Goal: Task Accomplishment & Management: Complete application form

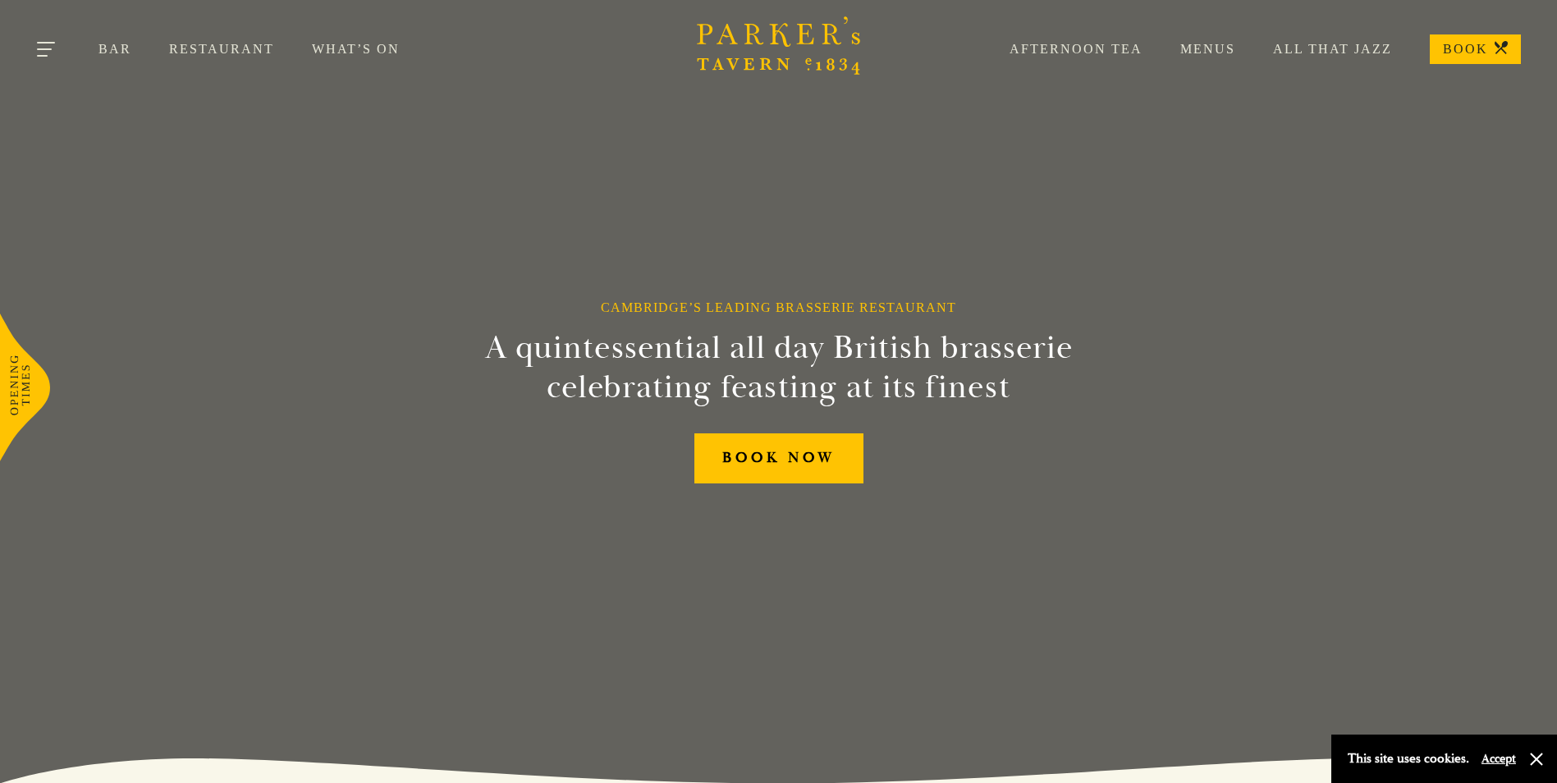
click at [55, 43] on button "Toggle navigation" at bounding box center [47, 52] width 70 height 70
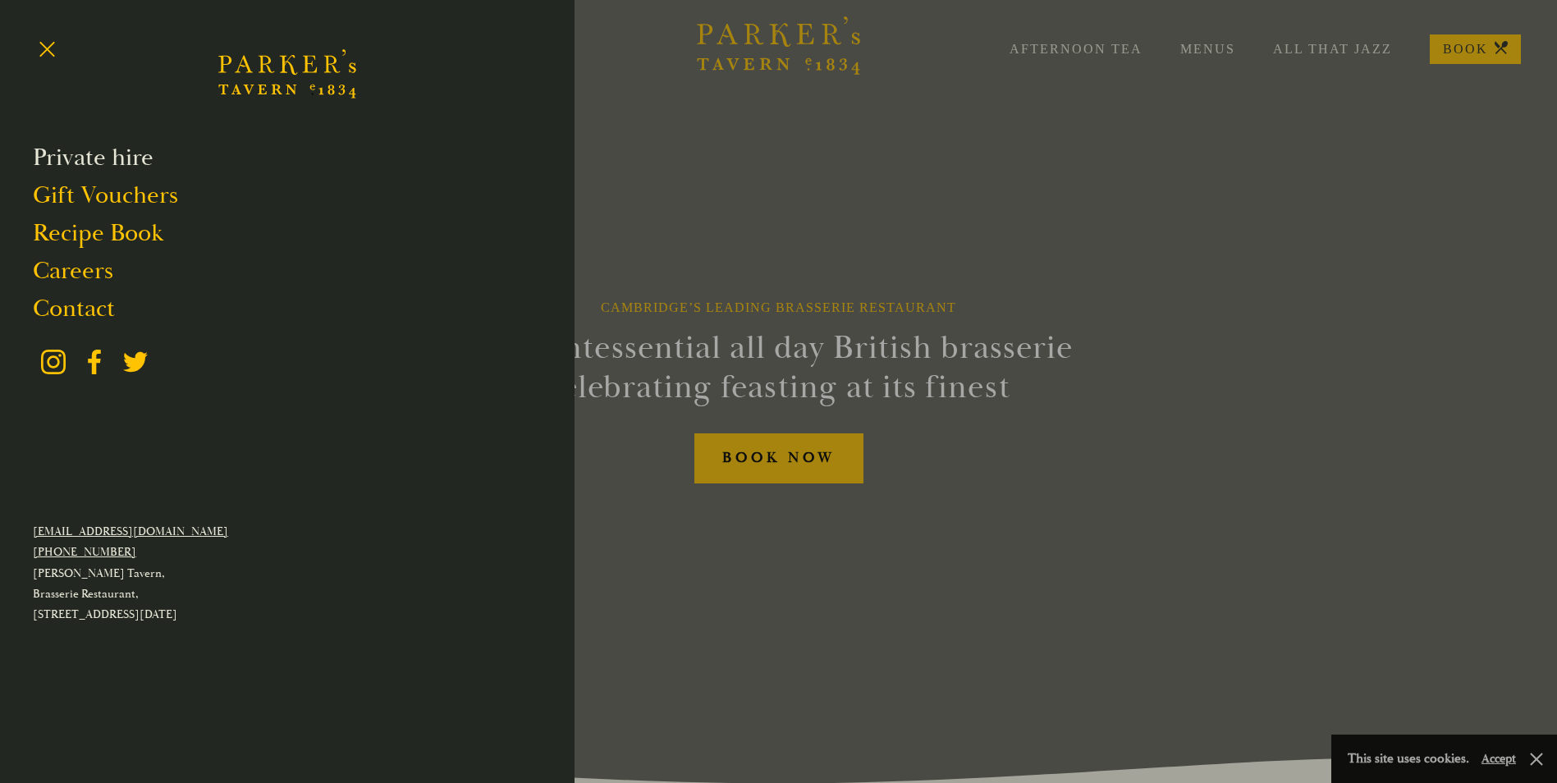
click at [85, 160] on link "Private hire" at bounding box center [93, 157] width 121 height 31
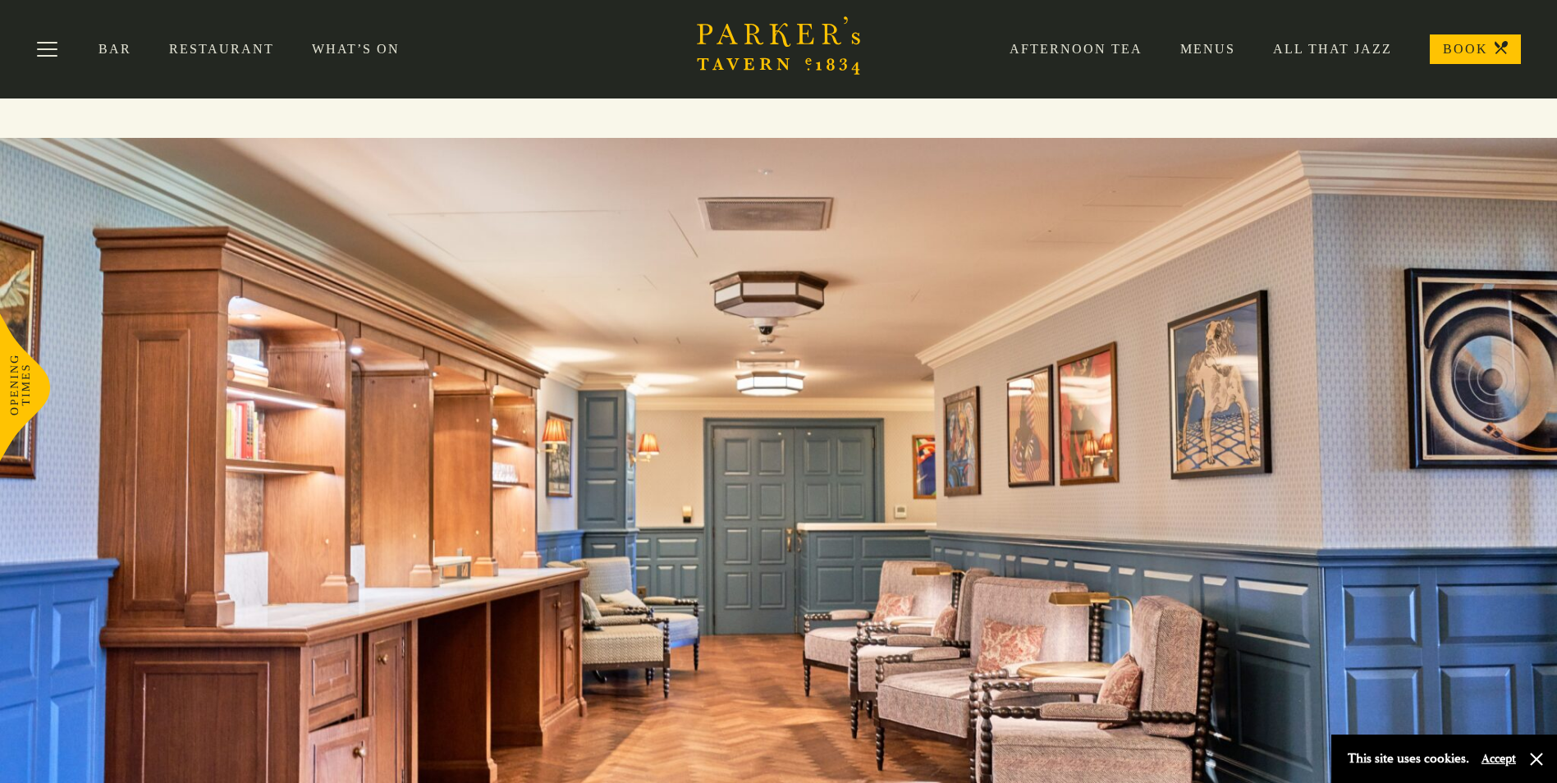
scroll to position [2793, 0]
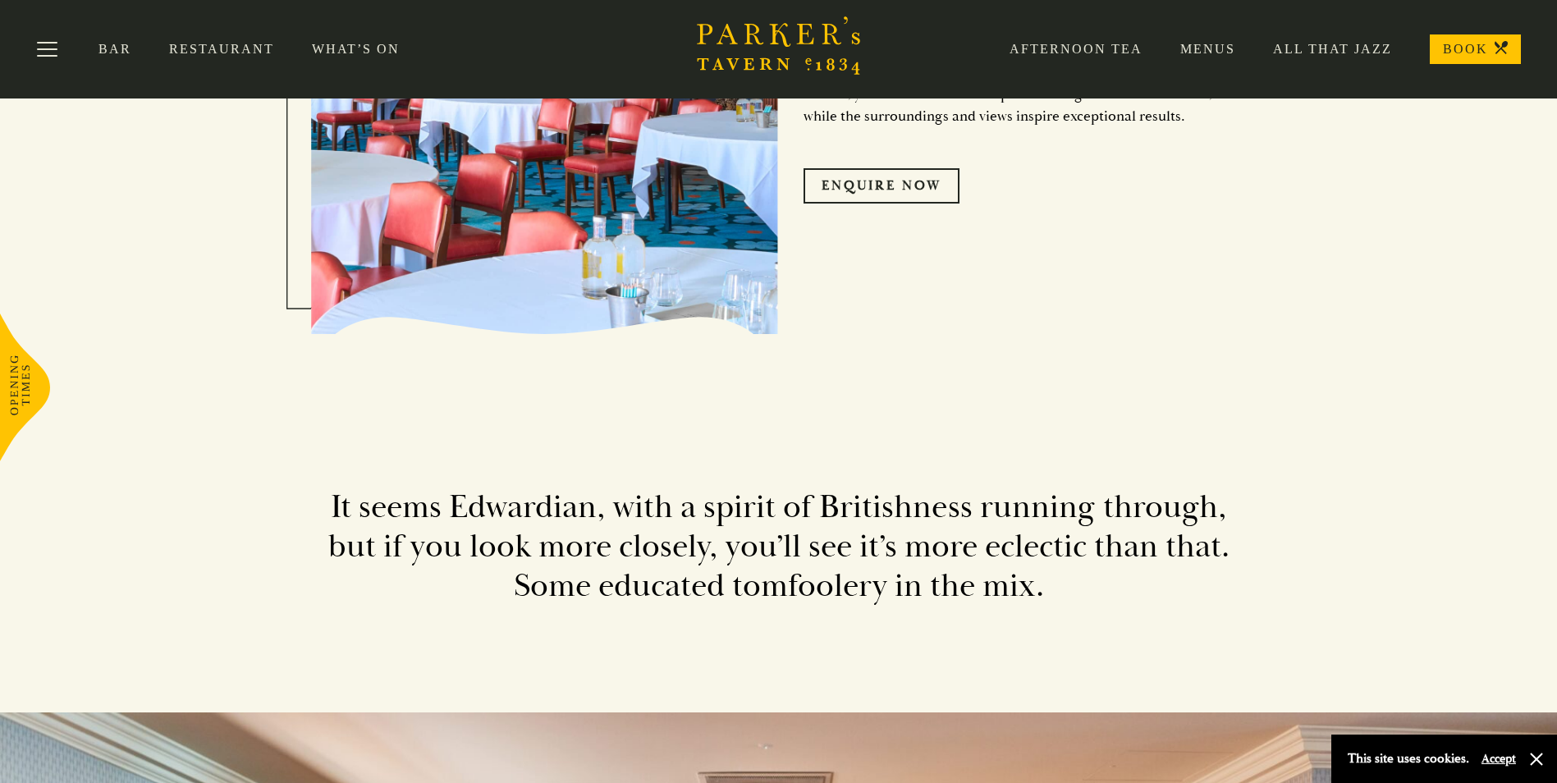
click at [210, 51] on link "Restaurant" at bounding box center [240, 49] width 143 height 16
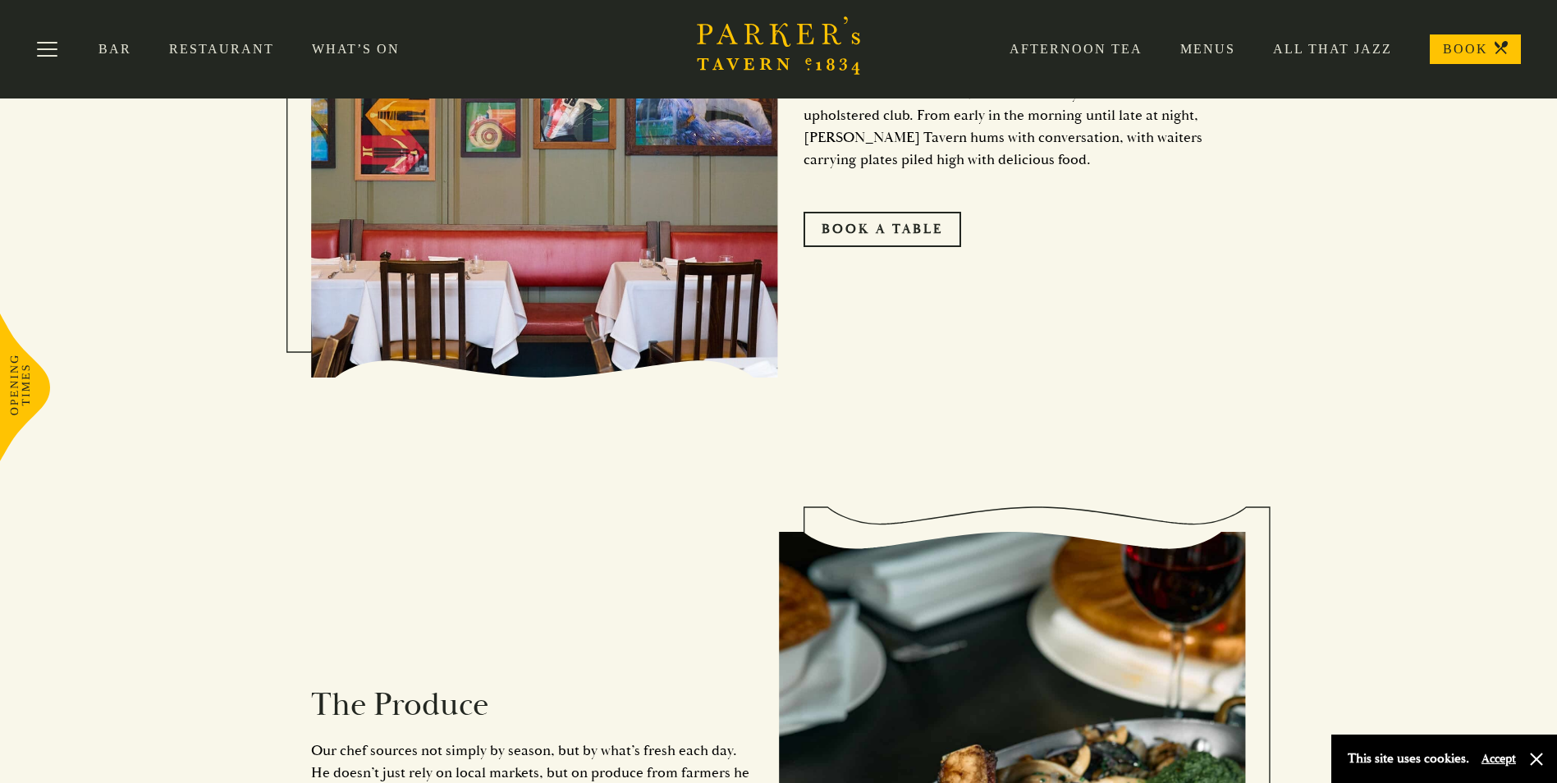
scroll to position [985, 0]
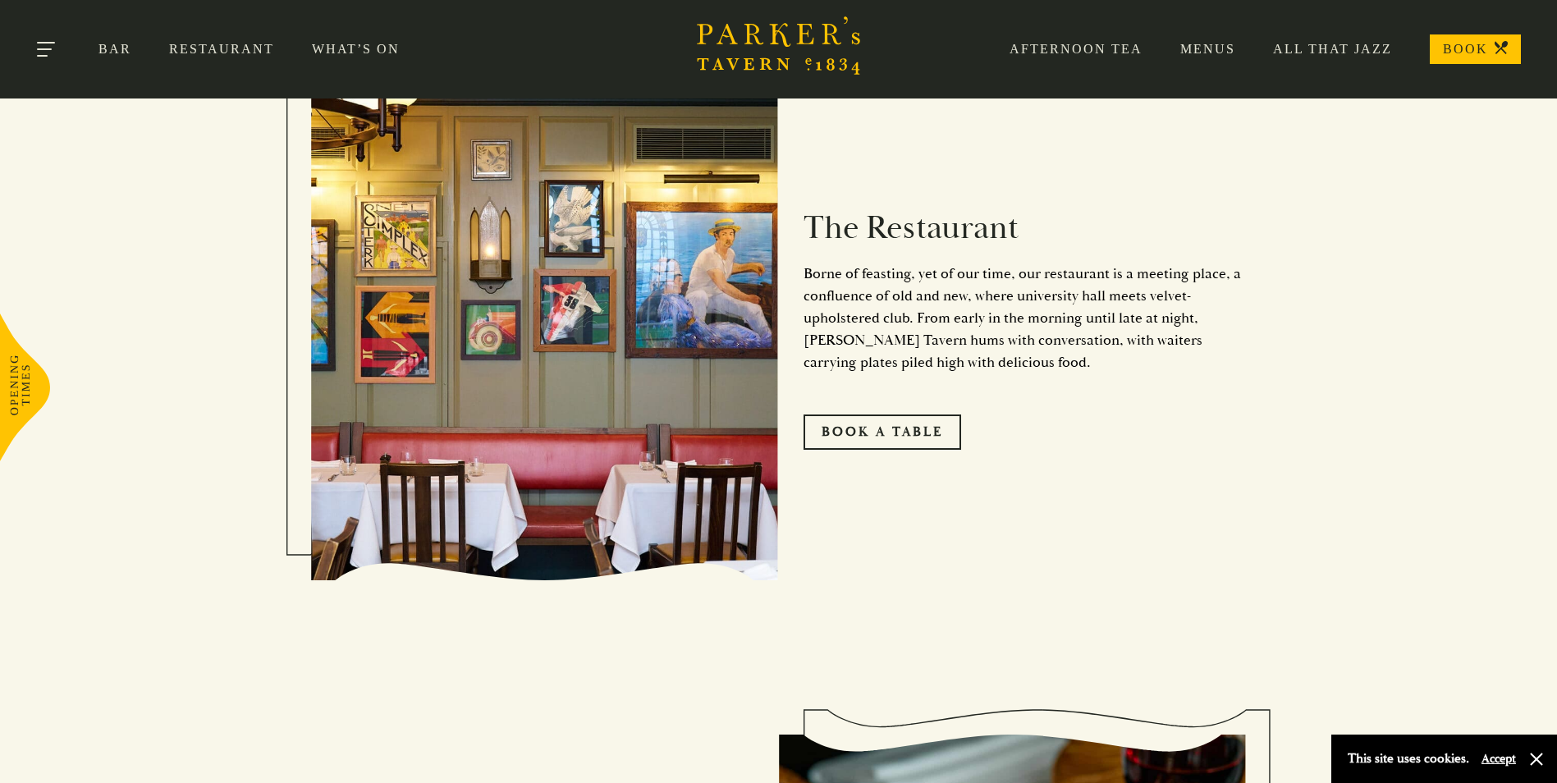
click at [55, 53] on button "Toggle navigation" at bounding box center [47, 52] width 70 height 70
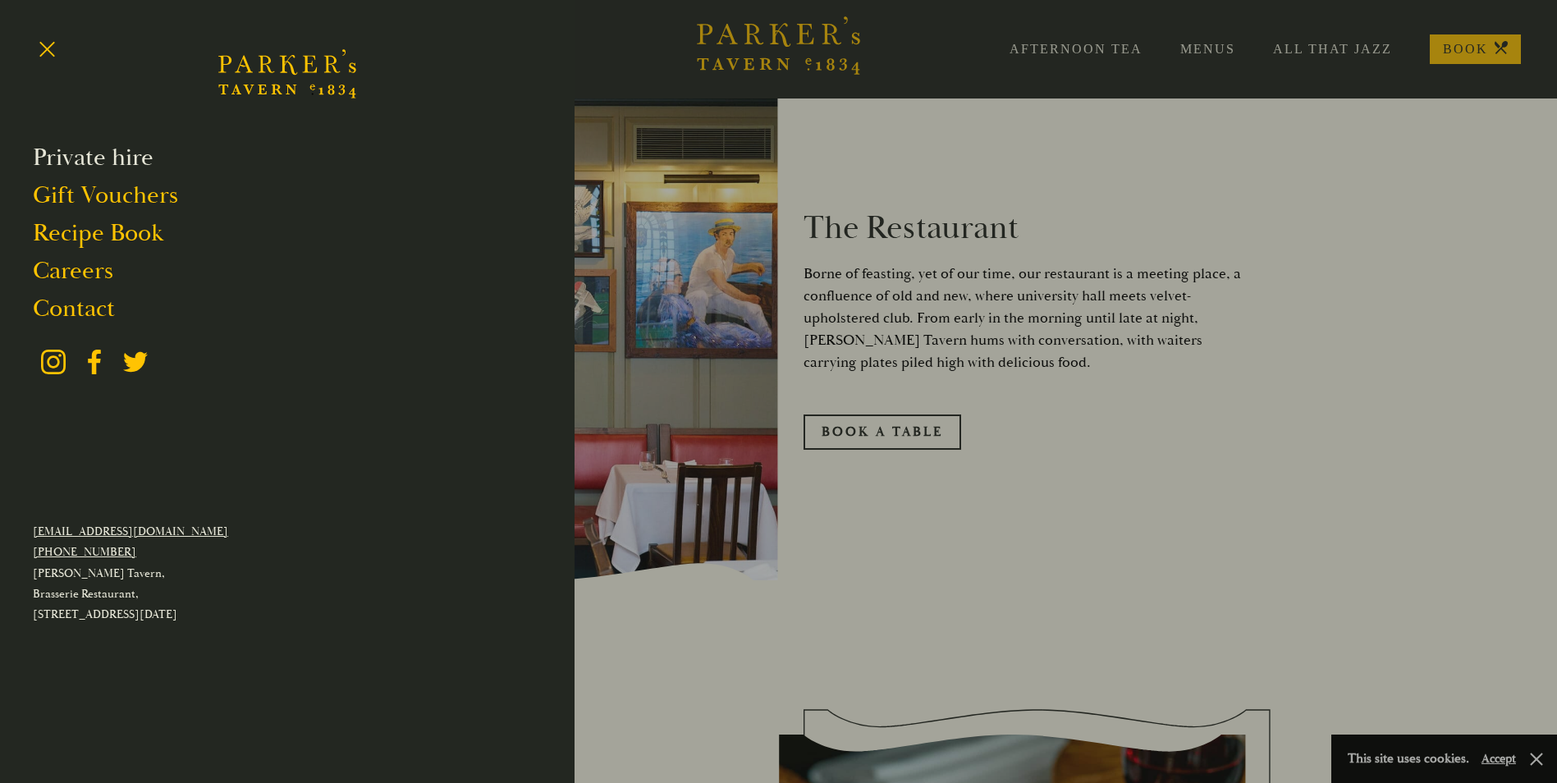
click at [75, 163] on link "Private hire" at bounding box center [93, 157] width 121 height 31
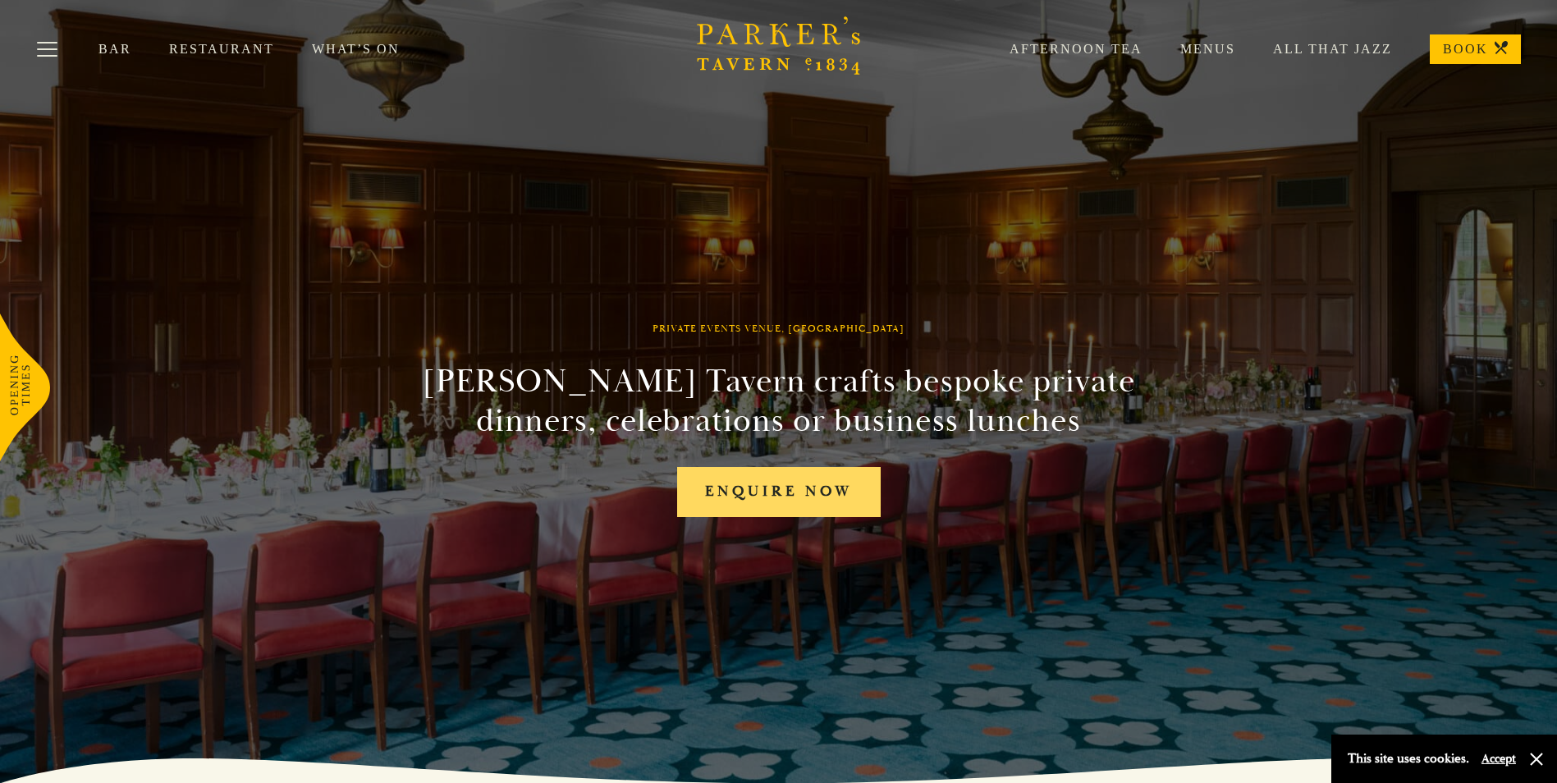
click at [785, 492] on link "Enquire now" at bounding box center [779, 492] width 204 height 50
click at [768, 489] on link "Enquire now" at bounding box center [779, 492] width 204 height 50
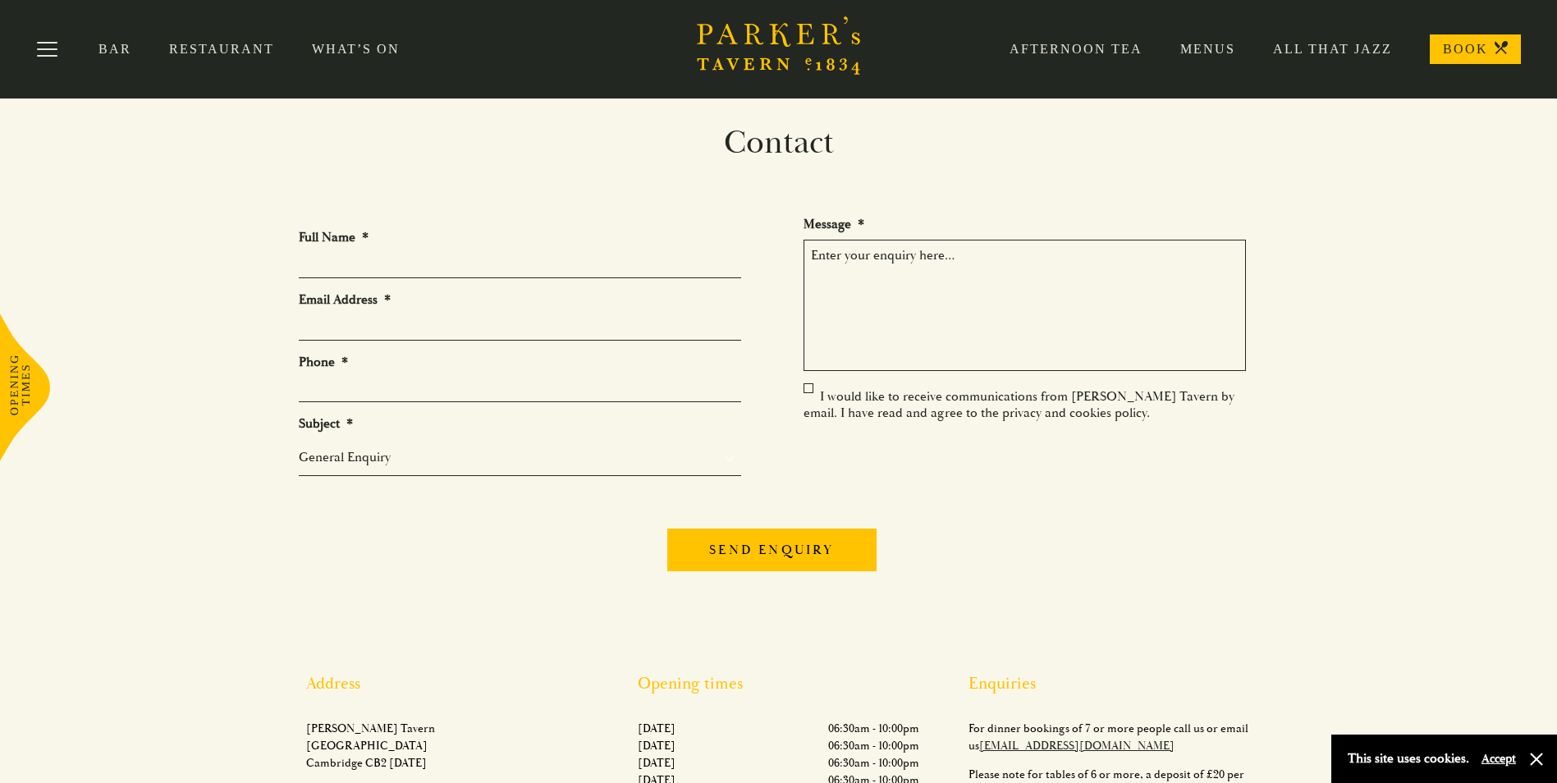
click at [349, 48] on link "What’s On" at bounding box center [375, 49] width 126 height 16
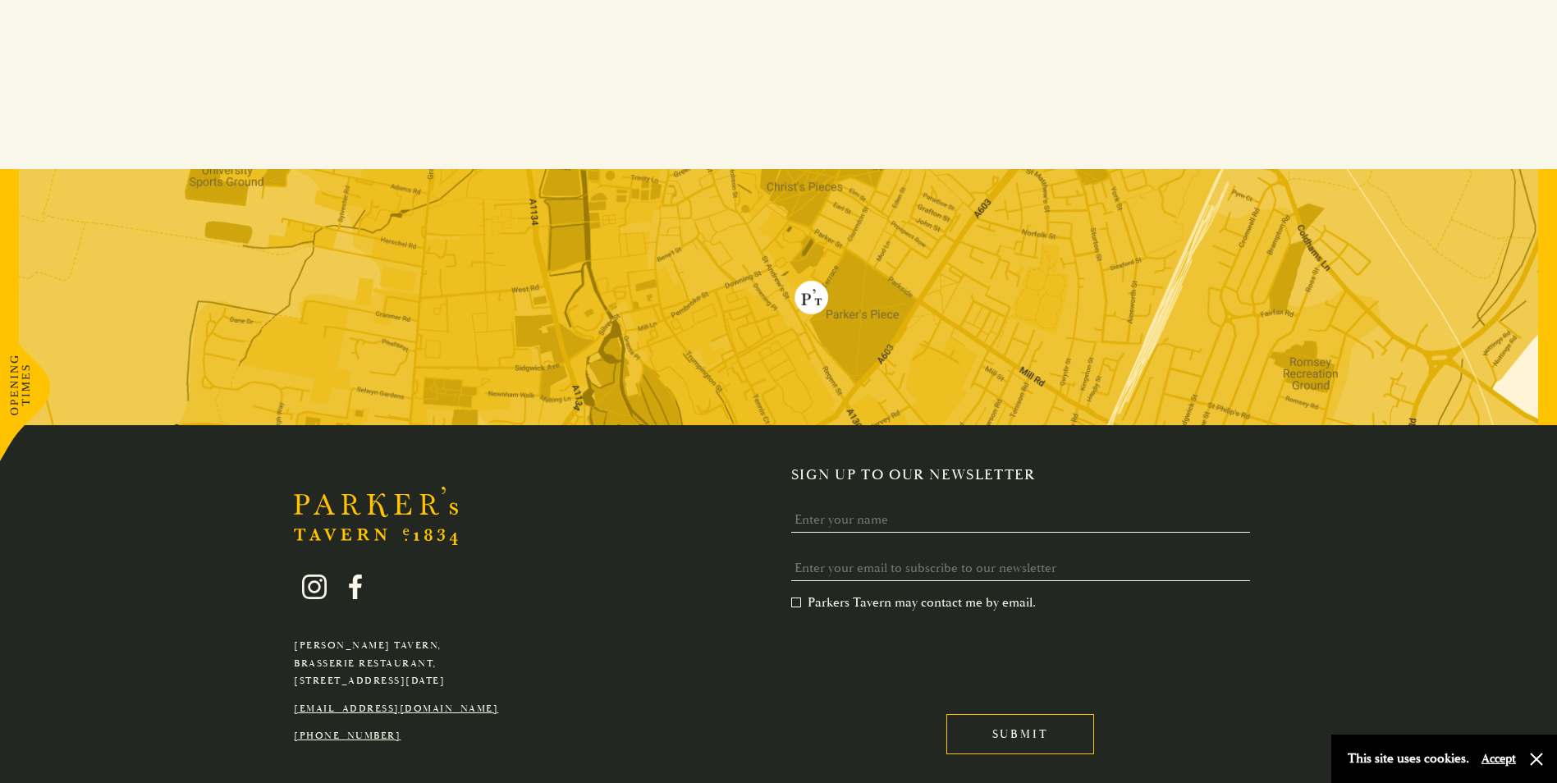
scroll to position [1186, 0]
